Goal: Task Accomplishment & Management: Use online tool/utility

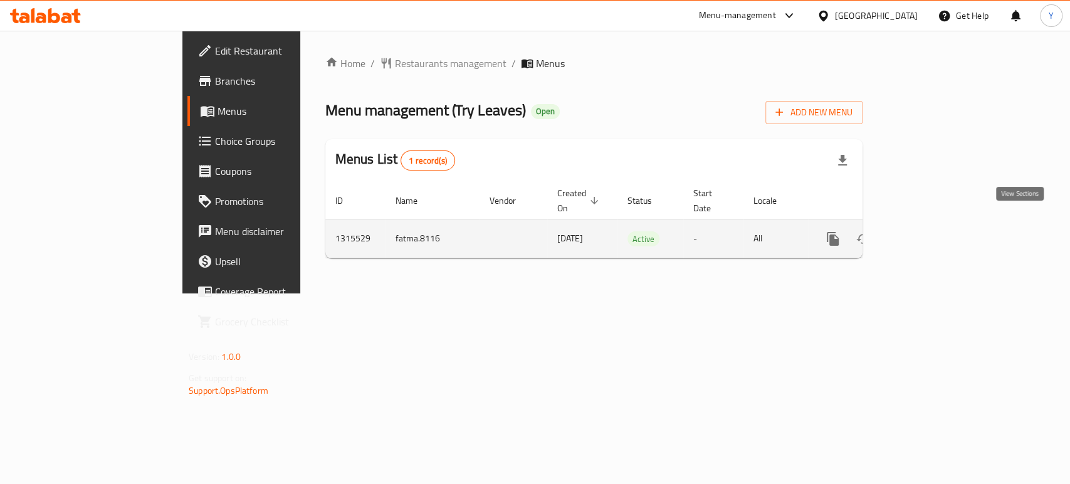
click at [931, 231] on icon "enhanced table" at bounding box center [923, 238] width 15 height 15
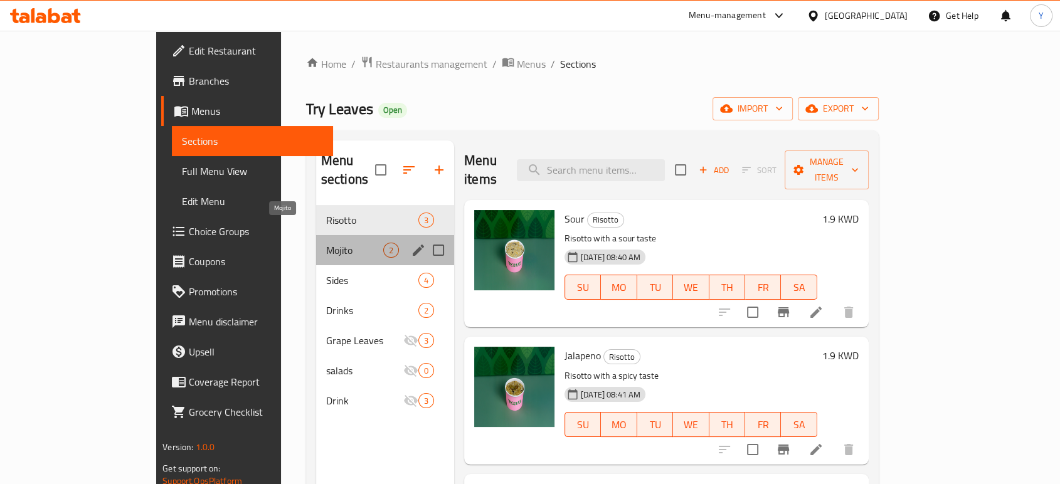
click at [326, 243] on span "Mojito" at bounding box center [354, 250] width 57 height 15
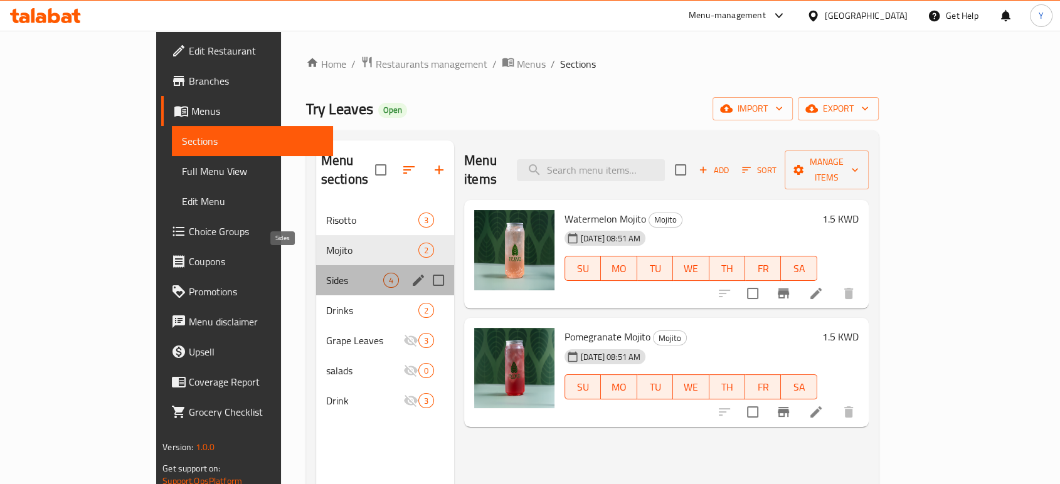
click at [326, 273] on span "Sides" at bounding box center [354, 280] width 57 height 15
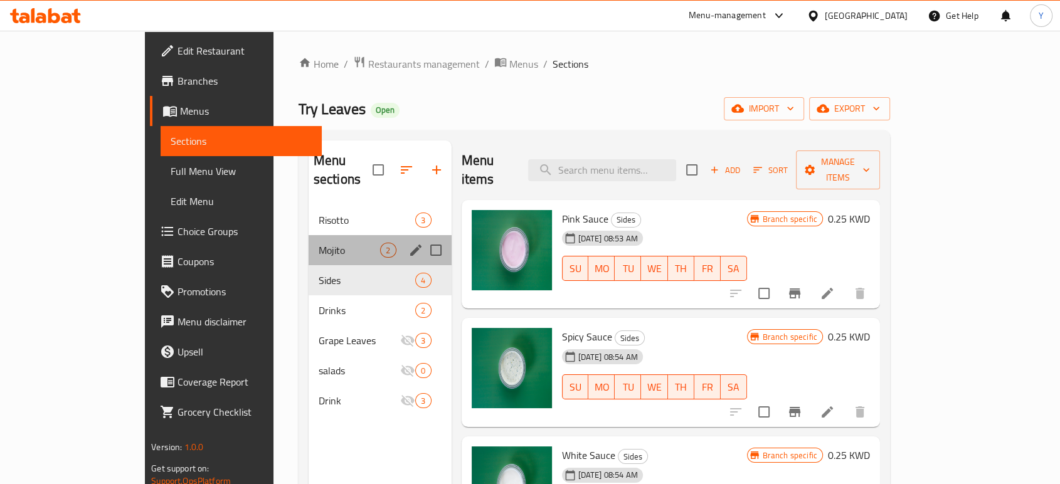
click at [318, 235] on div "Mojito 2" at bounding box center [379, 250] width 143 height 30
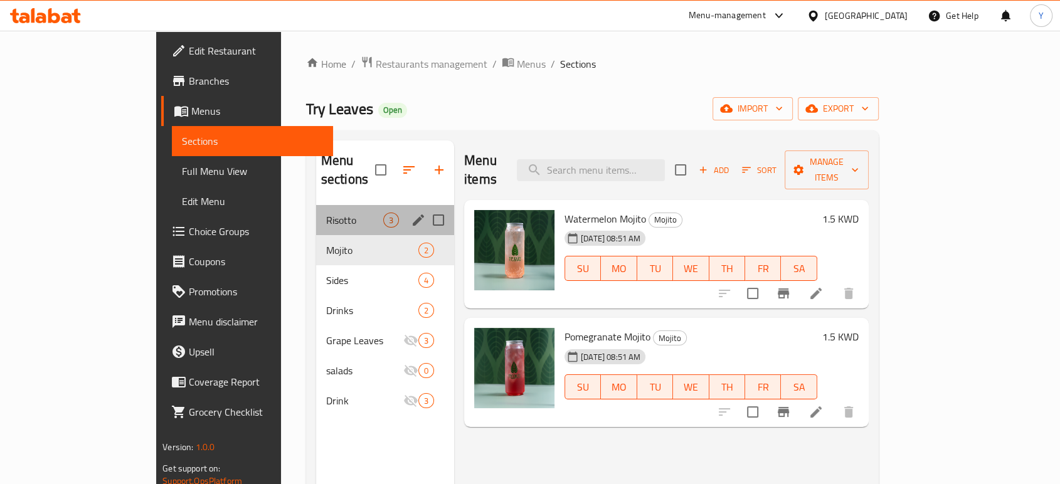
click at [316, 205] on div "Risotto 3" at bounding box center [385, 220] width 138 height 30
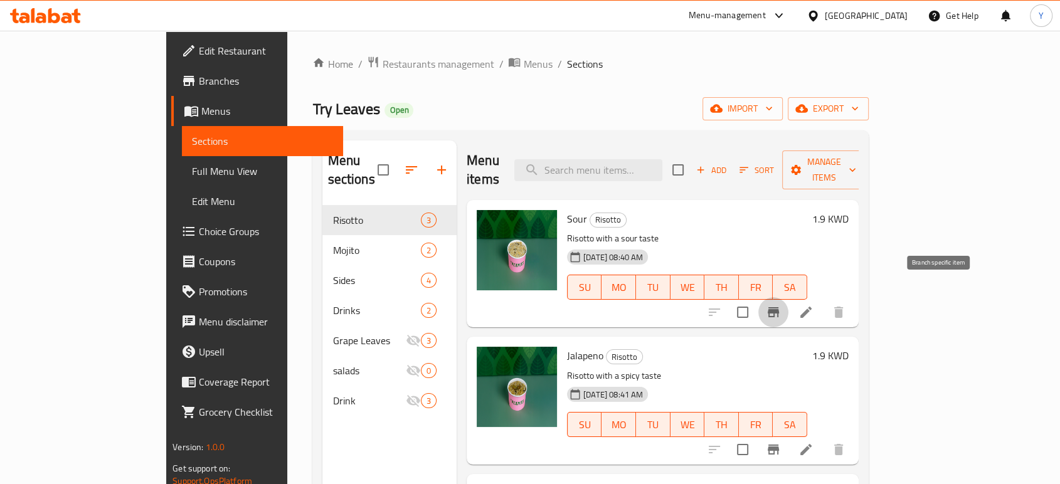
click at [779, 307] on icon "Branch-specific-item" at bounding box center [772, 312] width 11 height 10
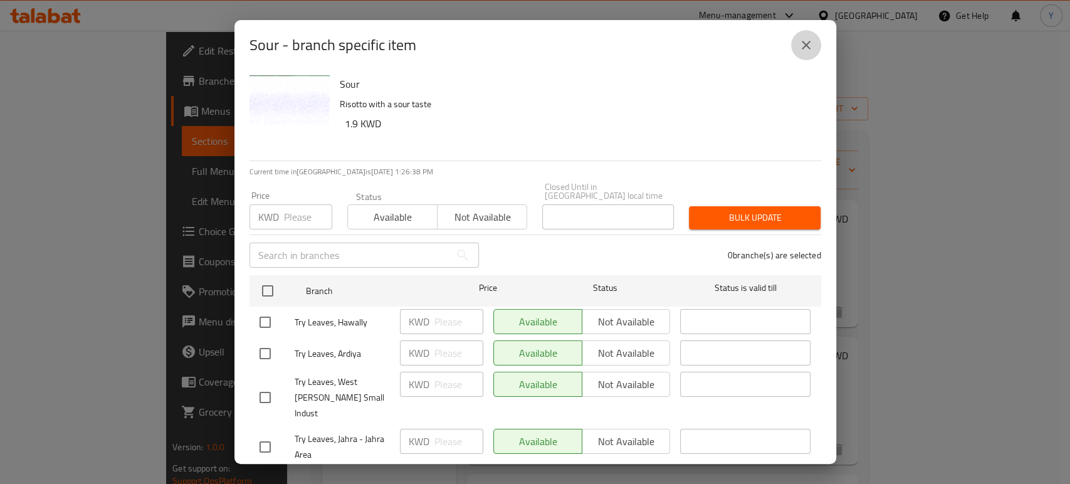
click at [811, 43] on icon "close" at bounding box center [806, 45] width 15 height 15
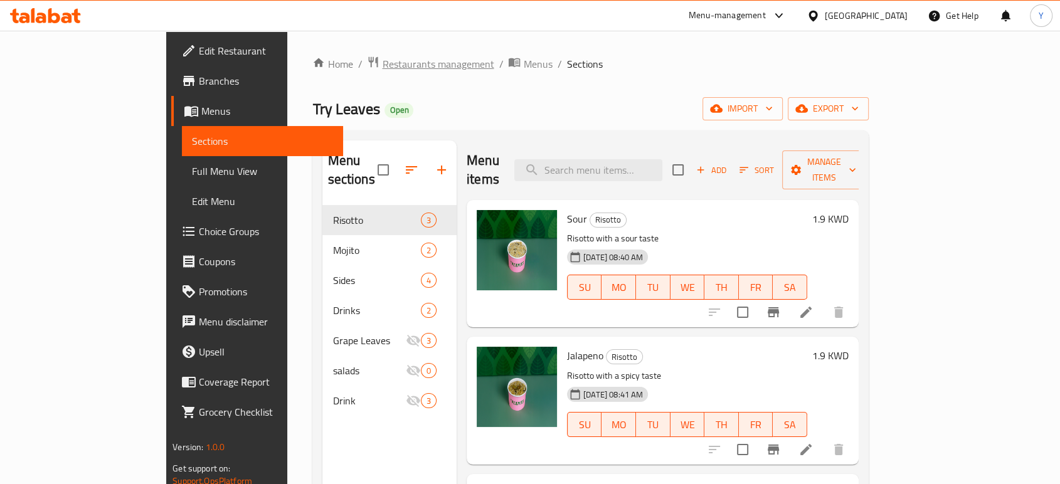
click at [382, 56] on span "Restaurants management" at bounding box center [438, 63] width 112 height 15
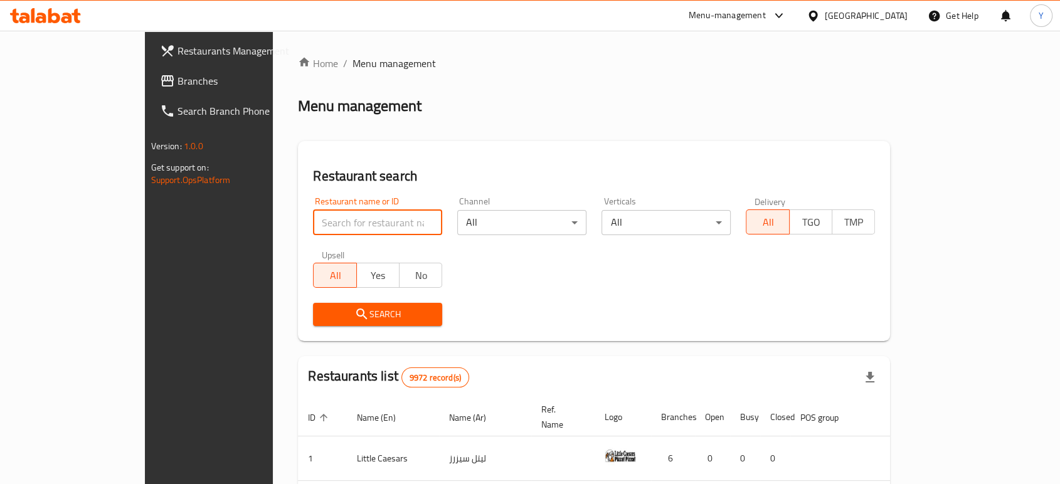
click at [315, 215] on input "search" at bounding box center [377, 222] width 129 height 25
type input "try lea"
click button "Search" at bounding box center [377, 314] width 129 height 23
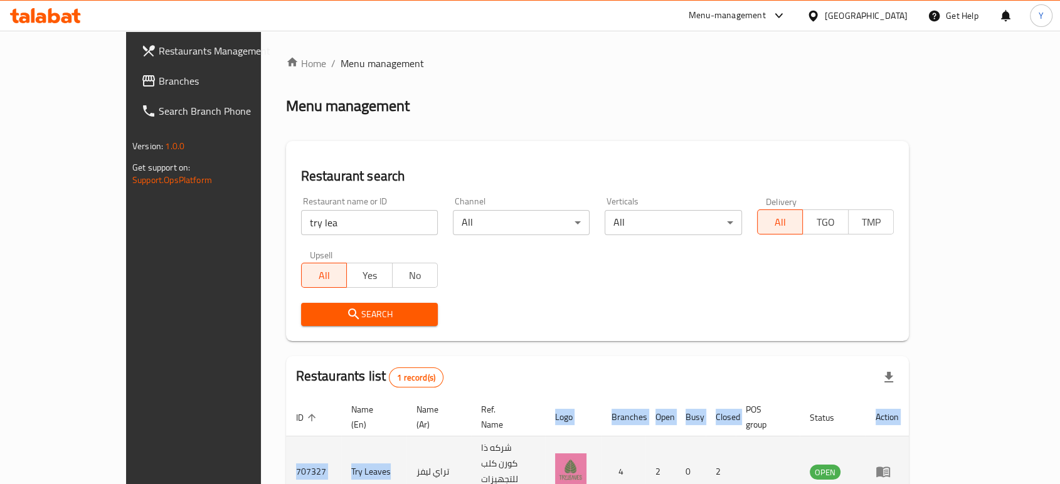
drag, startPoint x: 199, startPoint y: 445, endPoint x: 310, endPoint y: 445, distance: 110.4
click at [310, 445] on div "Home / Menu management Menu management Restaurant search Restaurant name or ID …" at bounding box center [597, 303] width 673 height 544
click at [341, 445] on td "Try Leaves" at bounding box center [373, 471] width 65 height 71
drag, startPoint x: 310, startPoint y: 445, endPoint x: 209, endPoint y: 438, distance: 100.6
click at [286, 438] on tr "707327 Try Leaves تراي ليفز شركه ذا كورن كلب للتجهيزات الغذائيه 4 2 0 2 OPEN" at bounding box center [597, 471] width 623 height 71
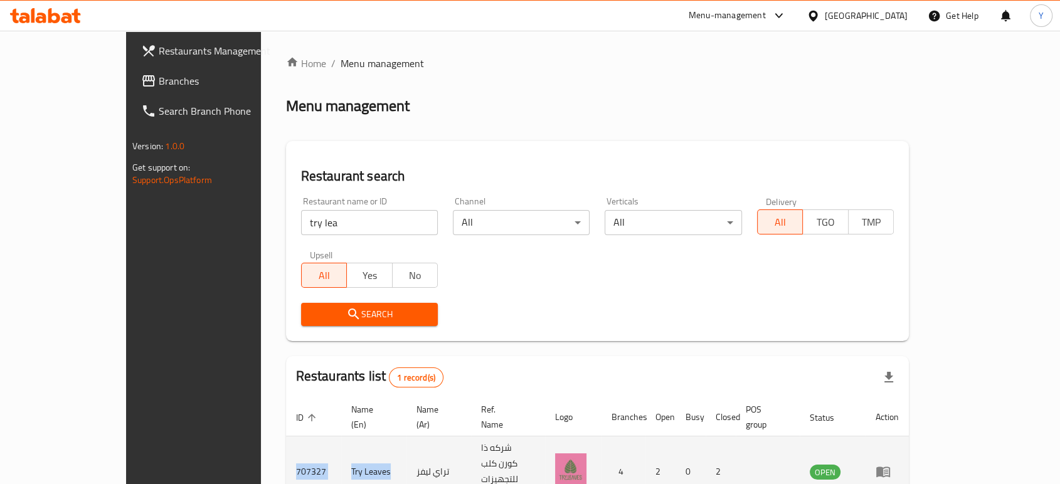
copy tr "707327 Try Leaves"
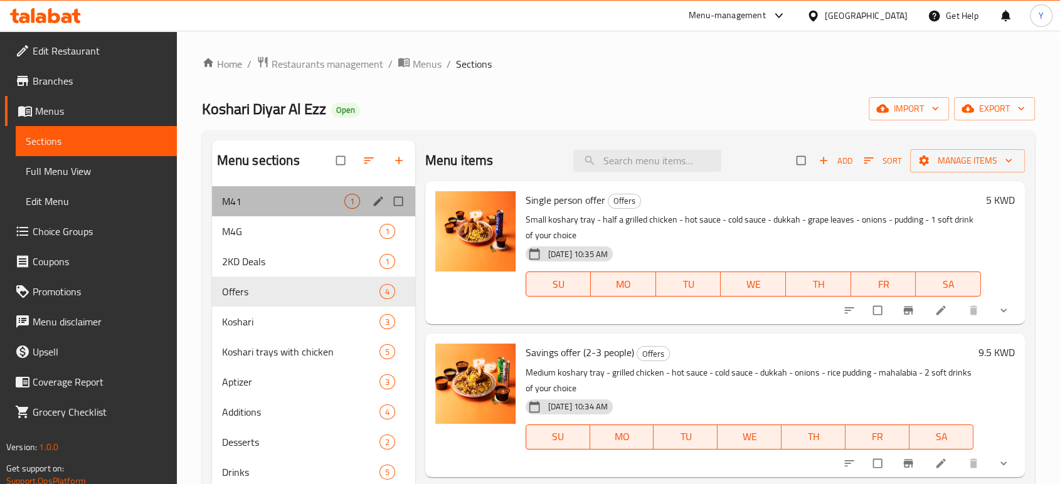
click at [275, 212] on div "M41 1" at bounding box center [313, 201] width 203 height 30
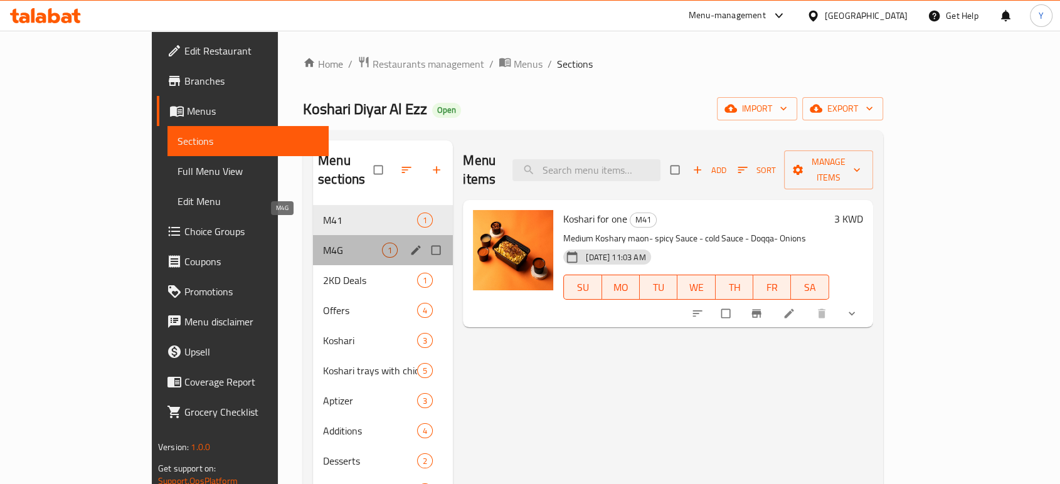
click at [323, 243] on span "M4G" at bounding box center [352, 250] width 59 height 15
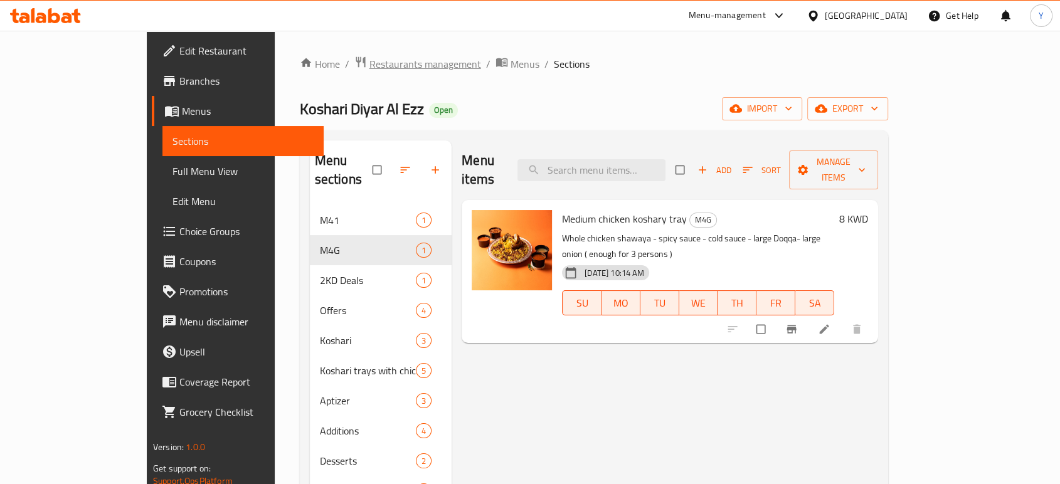
click at [369, 66] on span "Restaurants management" at bounding box center [425, 63] width 112 height 15
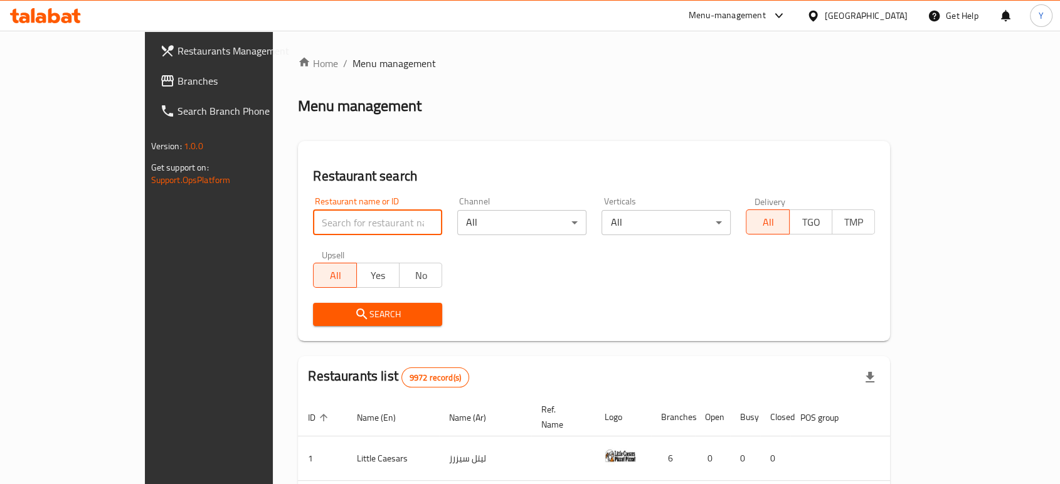
click at [313, 229] on input "search" at bounding box center [377, 222] width 129 height 25
type input "holo"
click button "Search" at bounding box center [377, 314] width 129 height 23
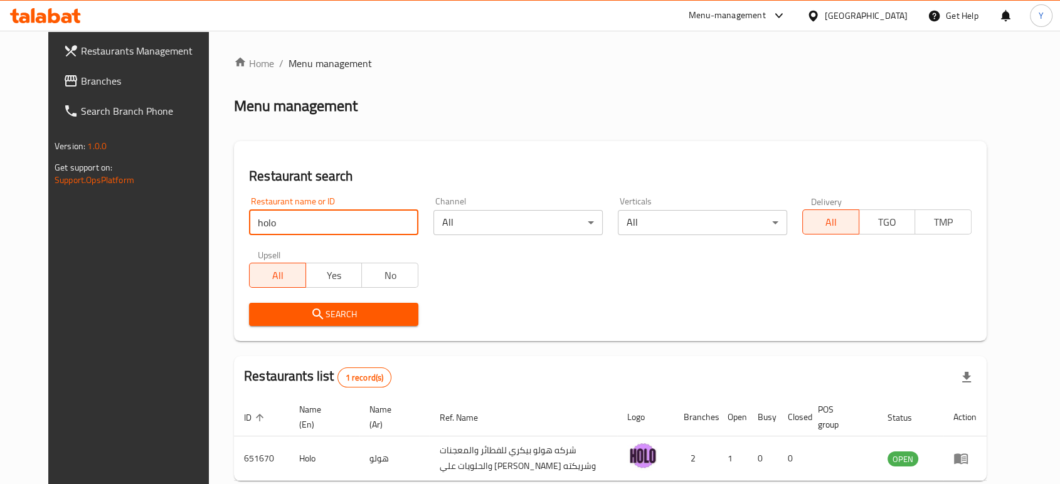
scroll to position [64, 0]
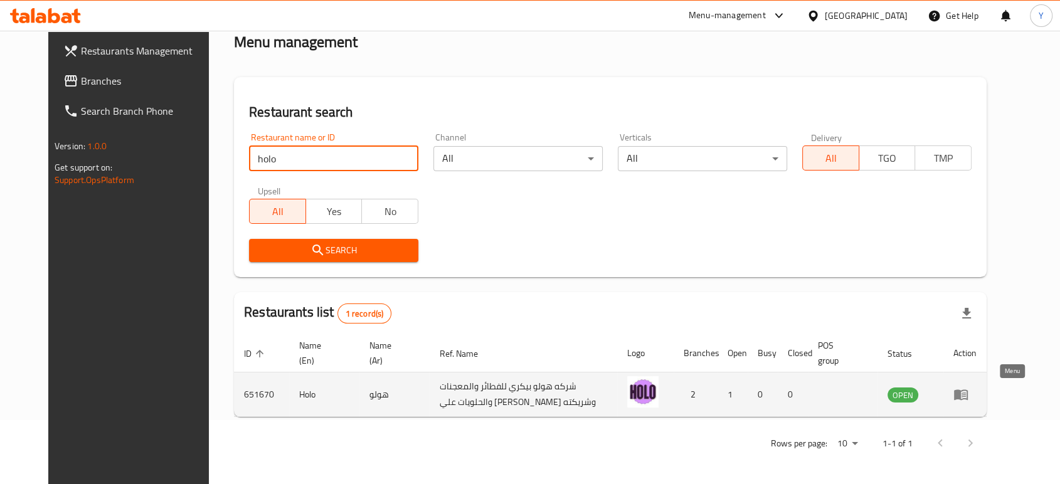
click at [967, 391] on icon "enhanced table" at bounding box center [961, 395] width 14 height 11
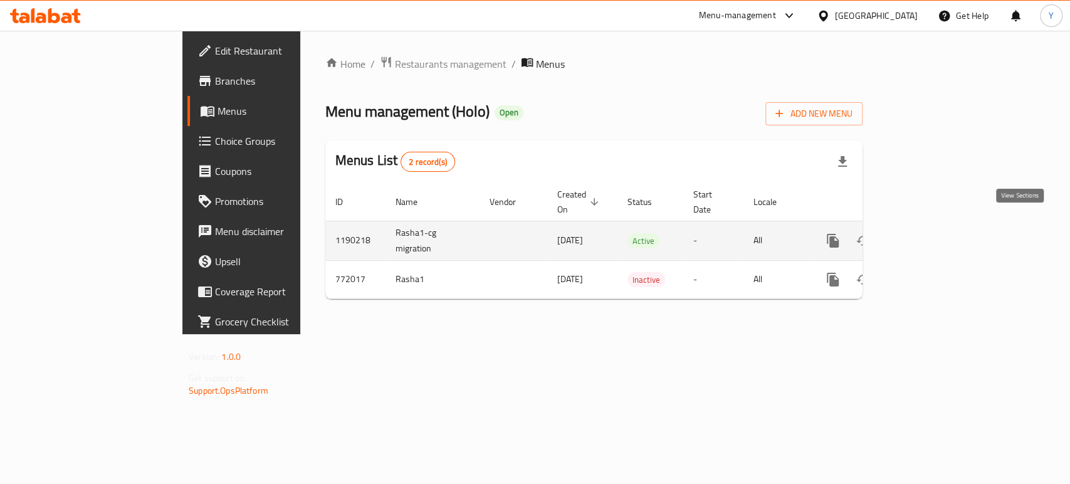
click at [939, 234] on link "enhanced table" at bounding box center [924, 241] width 30 height 30
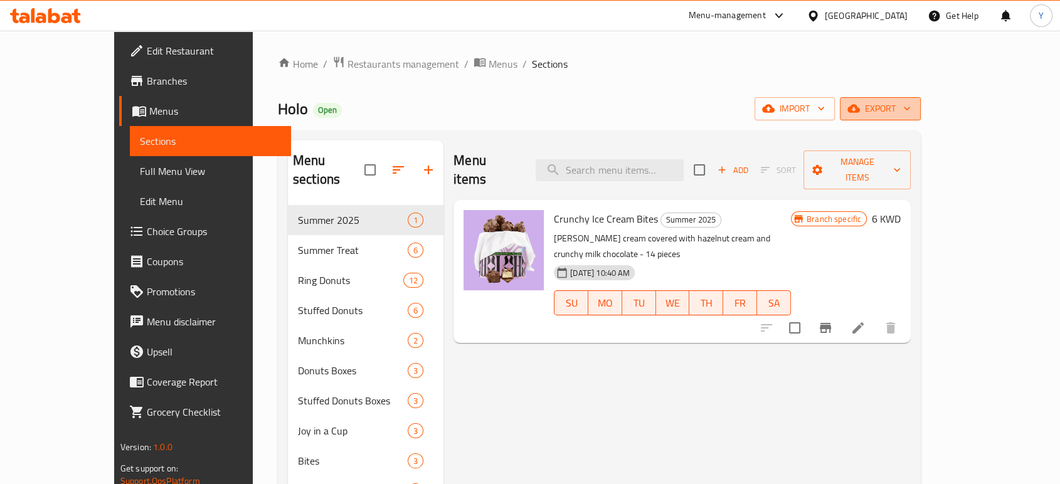
click at [910, 115] on span "export" at bounding box center [880, 109] width 61 height 16
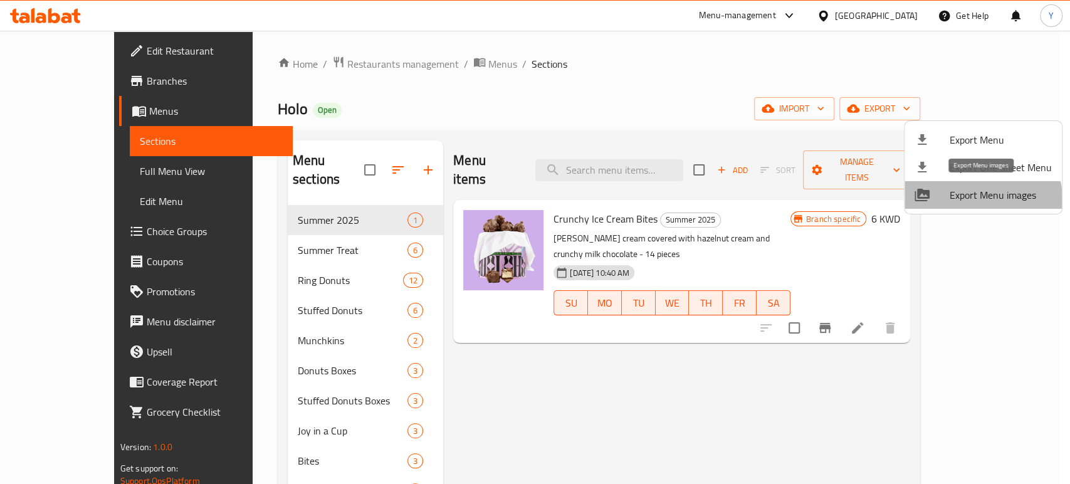
click at [981, 199] on span "Export Menu images" at bounding box center [1001, 194] width 102 height 15
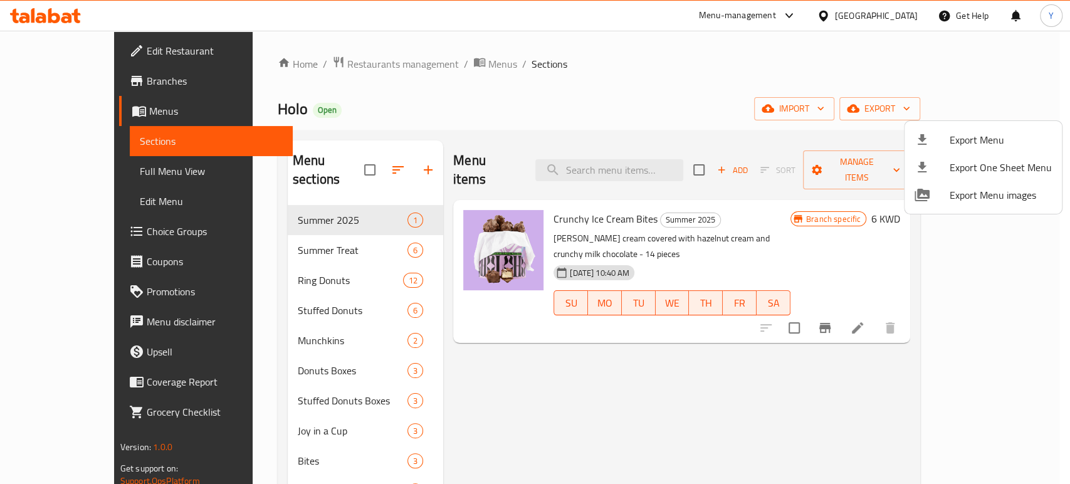
click at [645, 110] on div at bounding box center [535, 242] width 1070 height 484
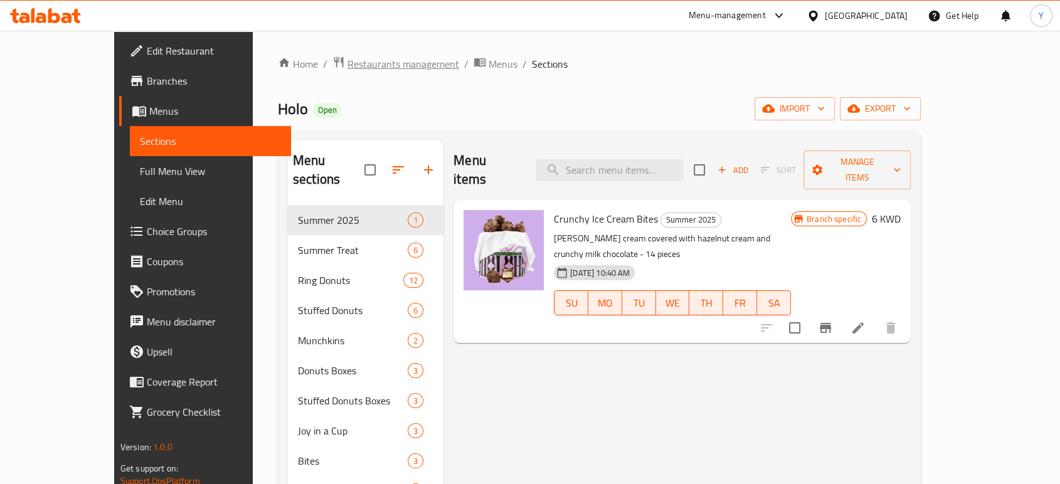
click at [366, 64] on span "Restaurants management" at bounding box center [403, 63] width 112 height 15
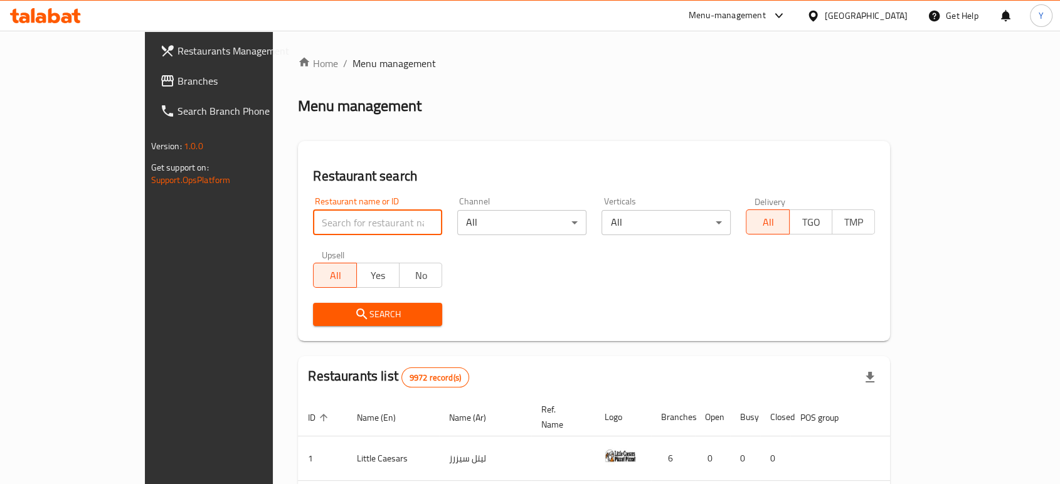
click at [367, 219] on input "search" at bounding box center [377, 222] width 129 height 25
type input "t"
type input "isht"
click button "Search" at bounding box center [377, 314] width 129 height 23
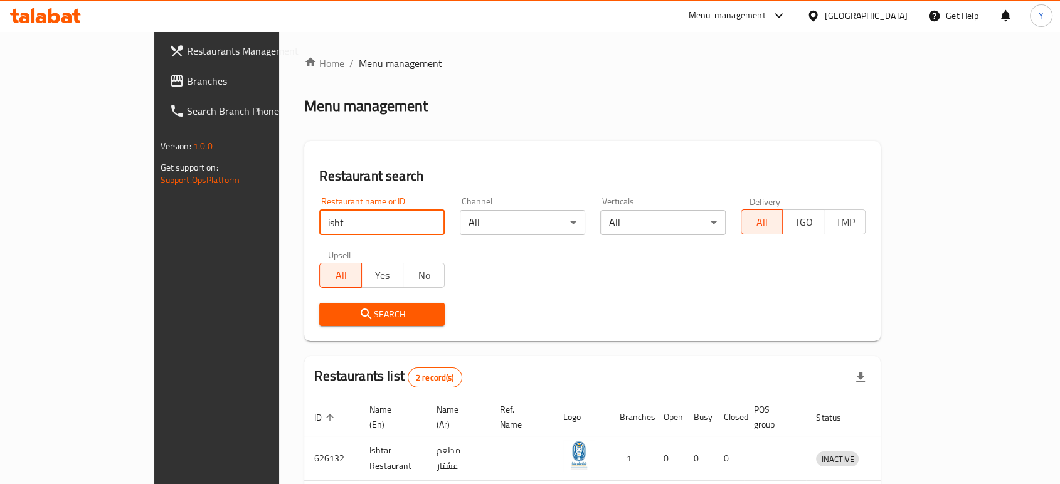
scroll to position [93, 0]
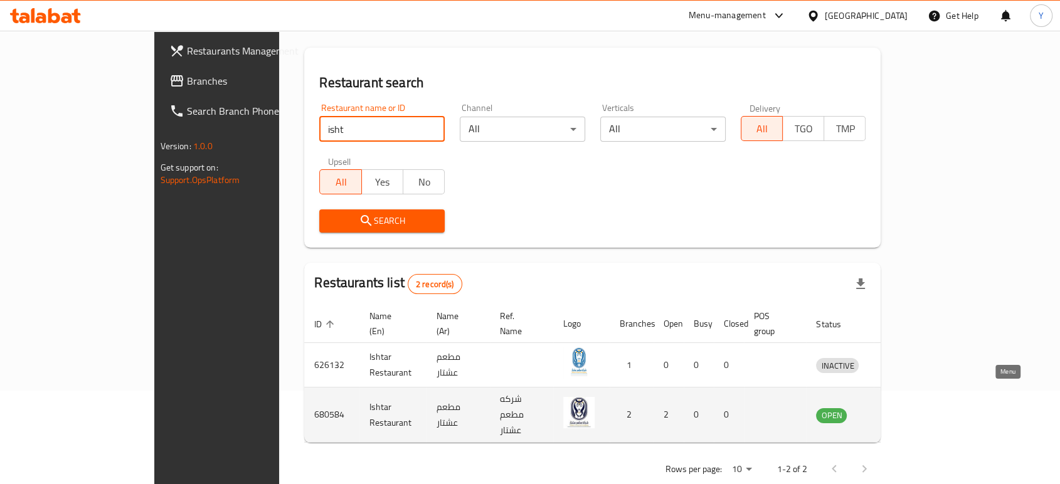
click at [898, 410] on icon "enhanced table" at bounding box center [891, 415] width 14 height 11
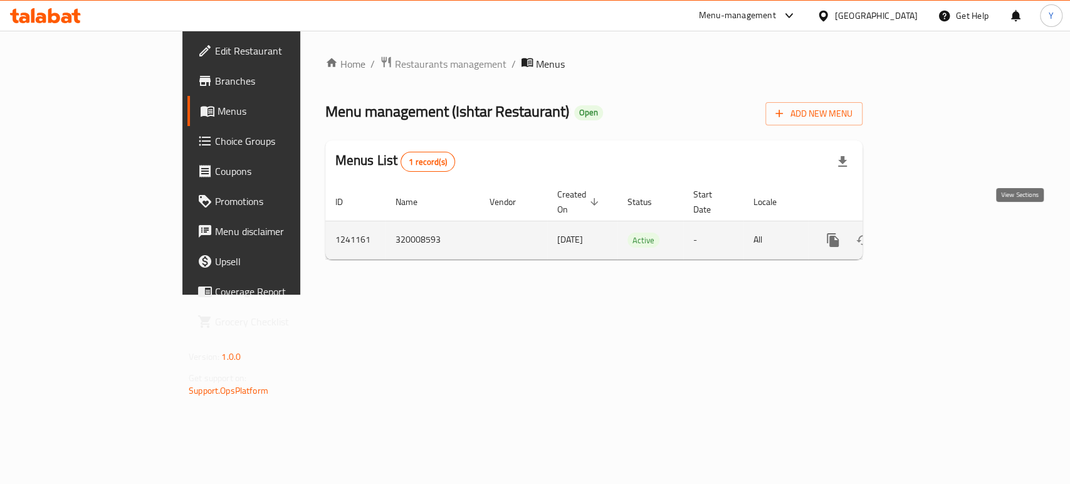
click at [929, 234] on icon "enhanced table" at bounding box center [923, 239] width 11 height 11
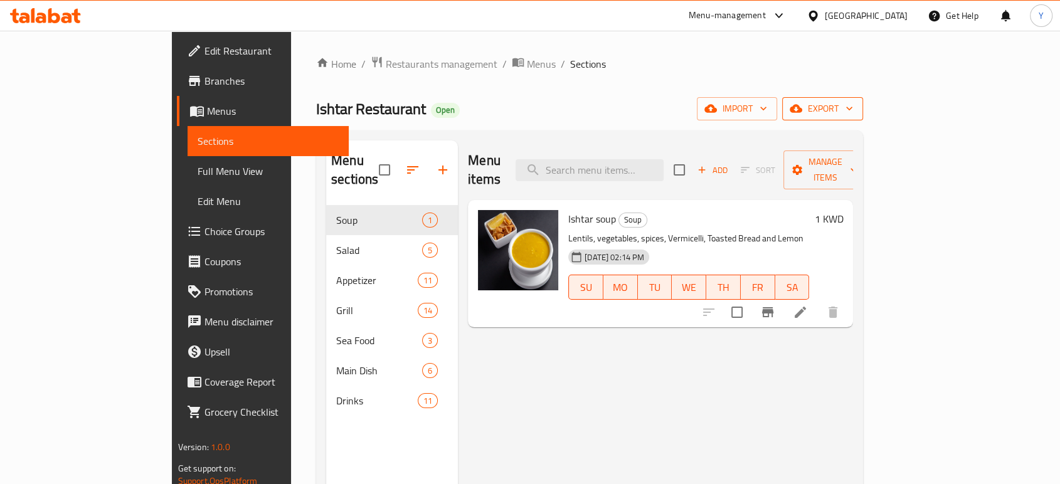
click at [855, 114] on icon "button" at bounding box center [849, 108] width 13 height 13
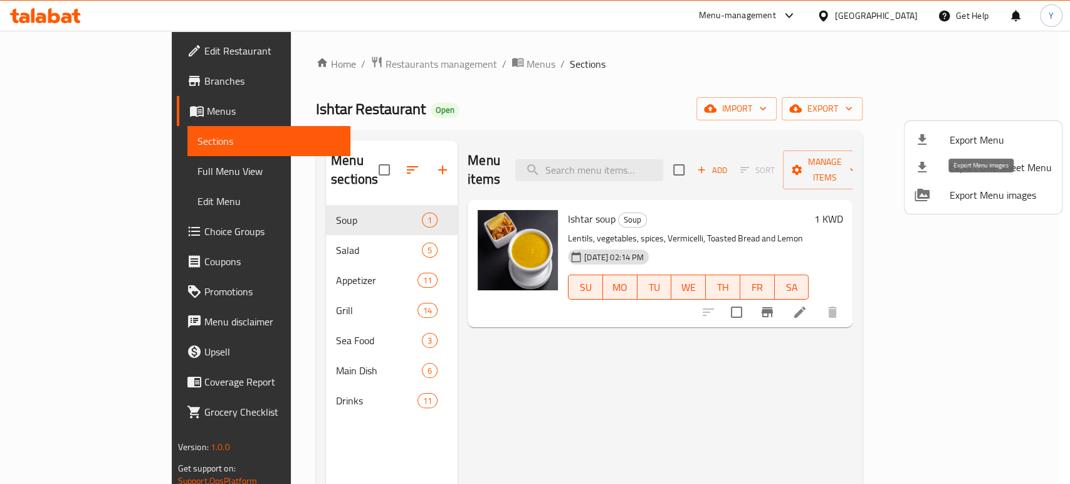
click at [992, 194] on span "Export Menu images" at bounding box center [1001, 194] width 102 height 15
click at [346, 59] on div at bounding box center [535, 242] width 1070 height 484
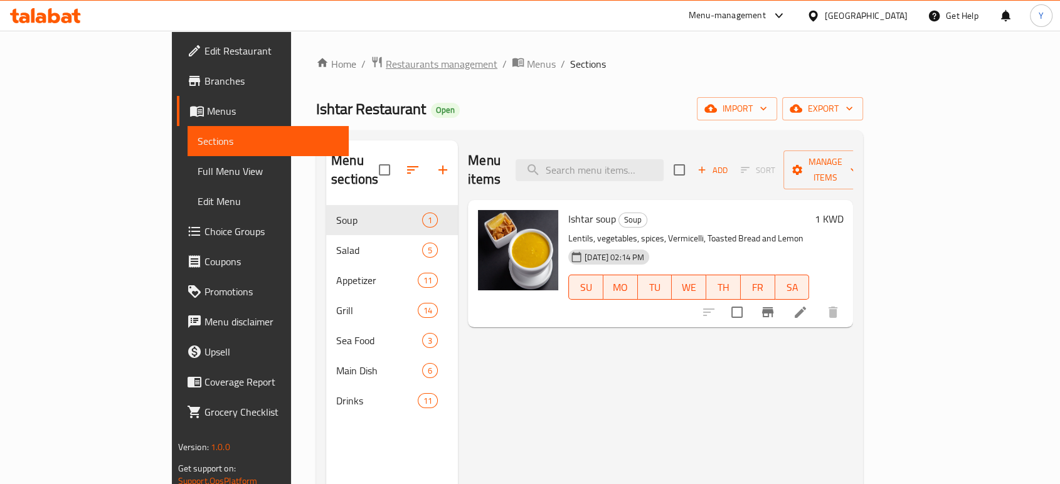
click at [386, 66] on span "Restaurants management" at bounding box center [442, 63] width 112 height 15
